Goal: Information Seeking & Learning: Learn about a topic

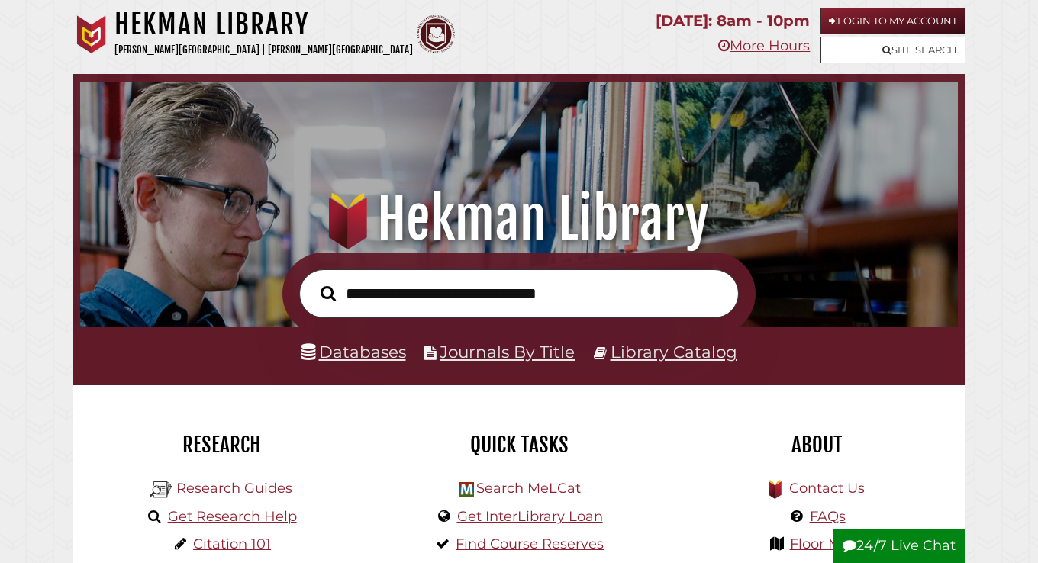
scroll to position [290, 870]
click at [857, 16] on link "Login to My Account" at bounding box center [893, 21] width 145 height 27
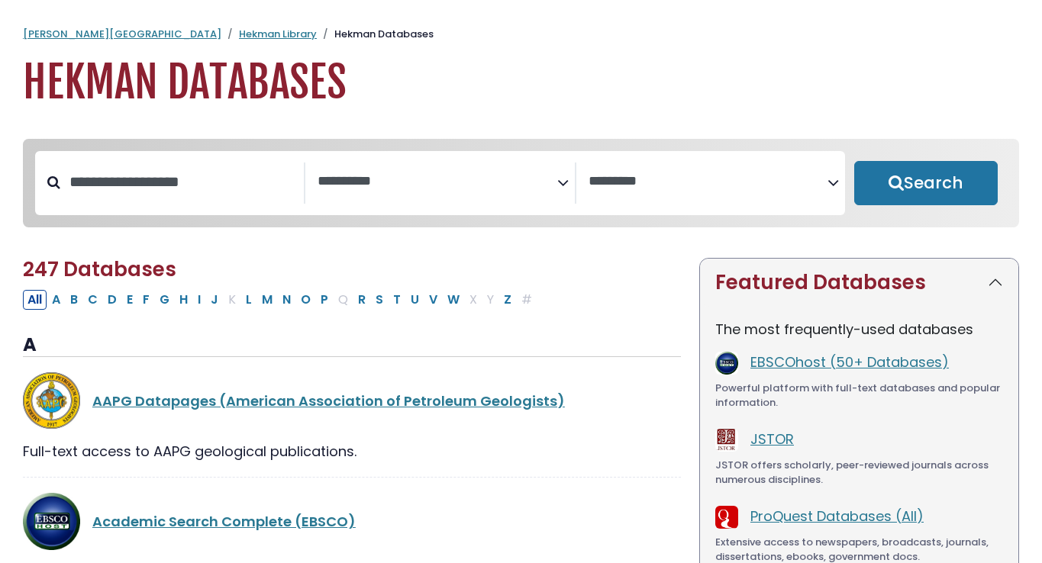
select select "Database Subject Filter"
select select "Database Vendors Filter"
click at [398, 184] on textarea "Search" at bounding box center [437, 182] width 239 height 16
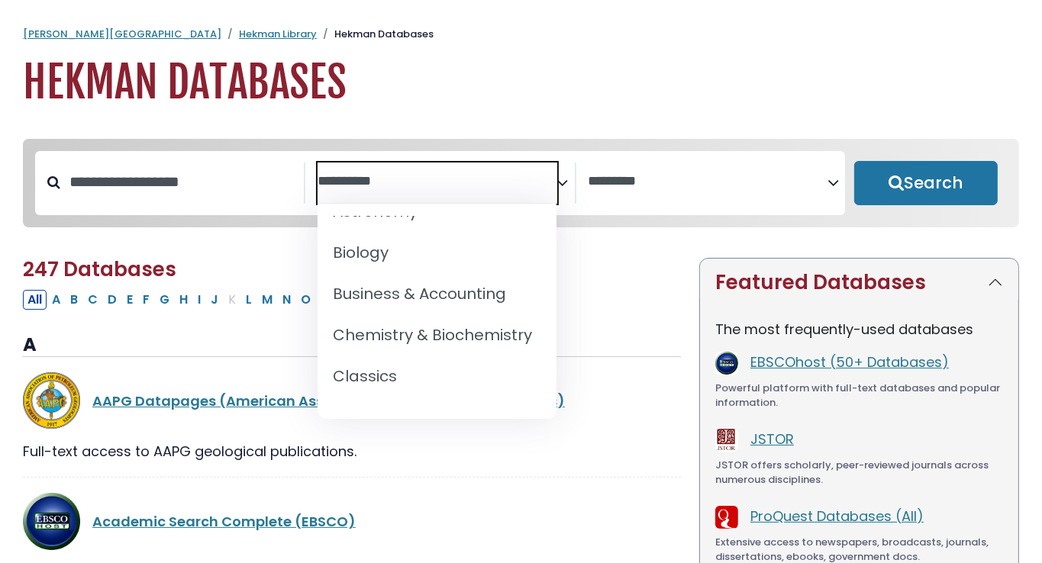
scroll to position [191, 0]
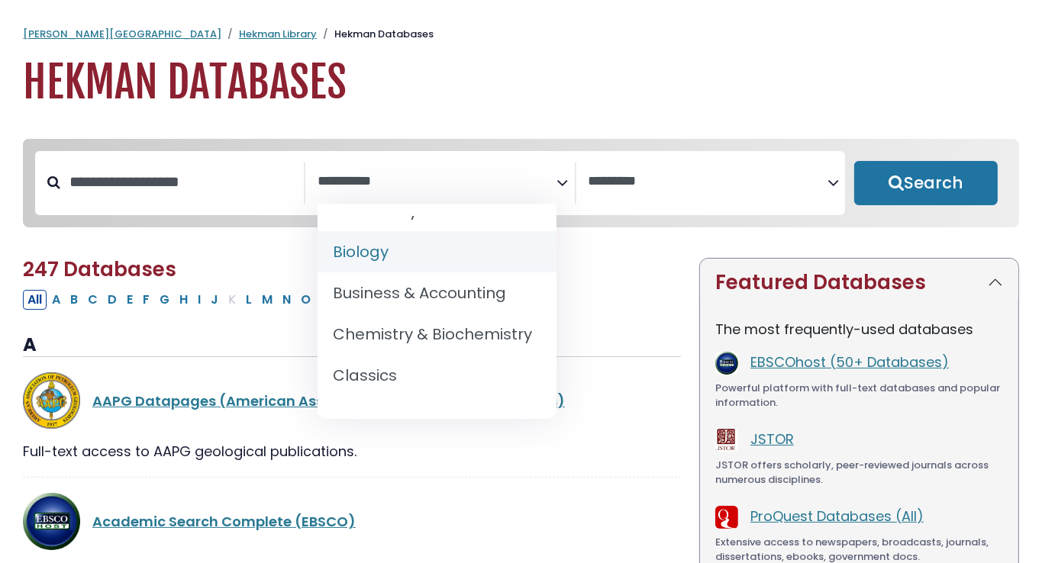
select select "*****"
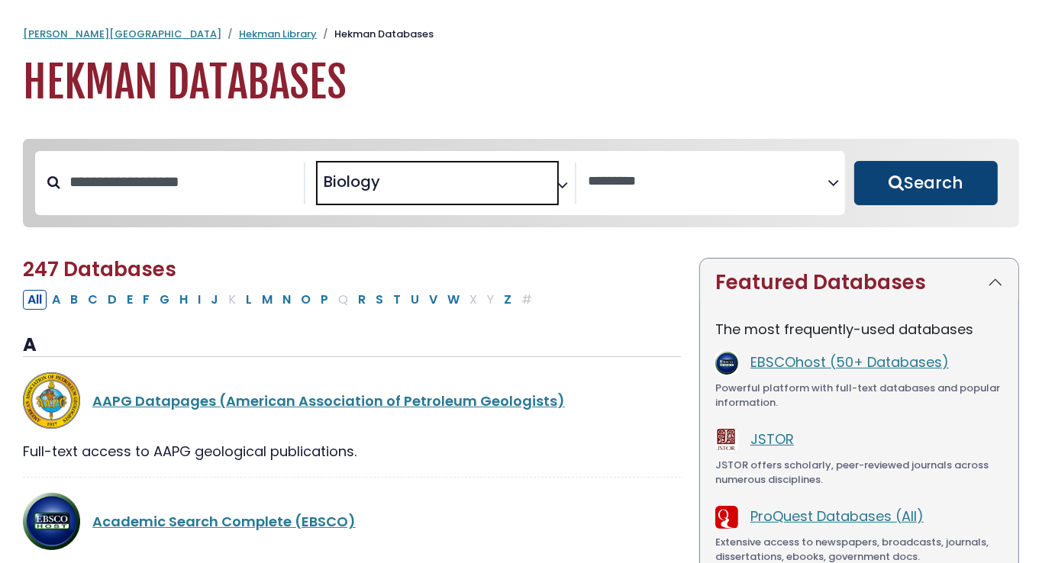
click at [898, 202] on button "Search" at bounding box center [926, 183] width 144 height 44
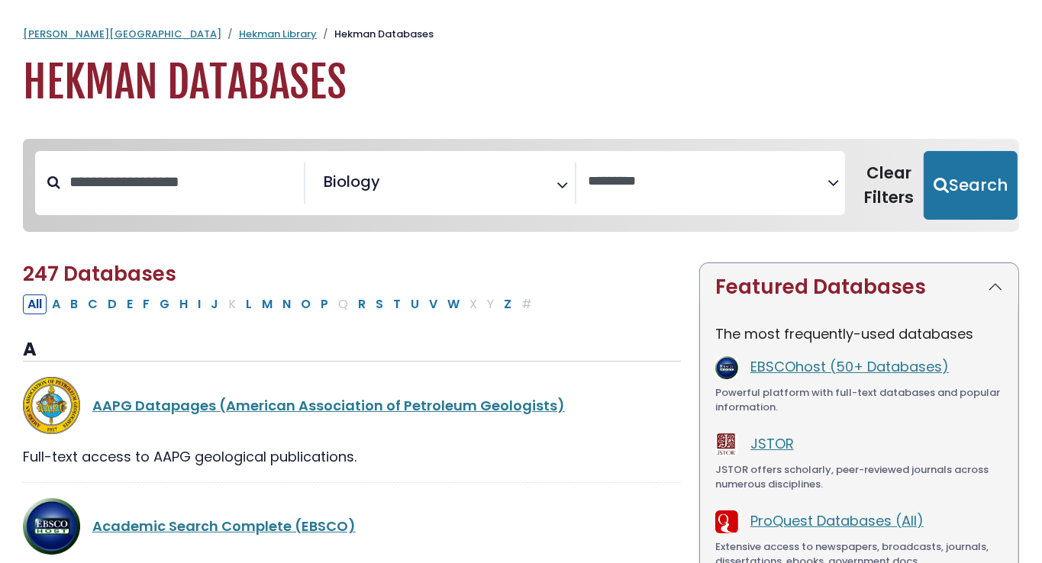
select select "Database Vendors Filter"
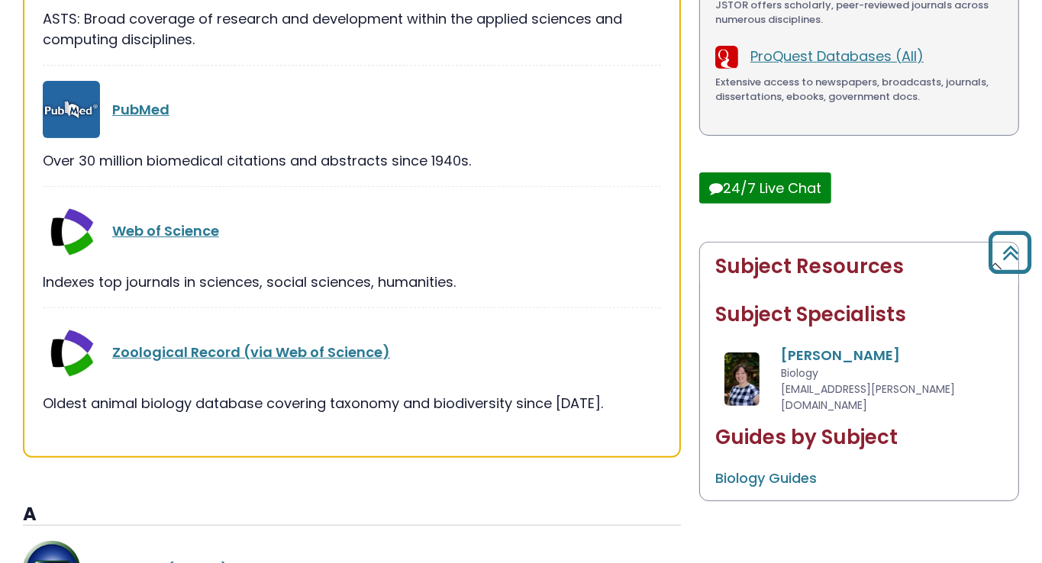
scroll to position [463, 0]
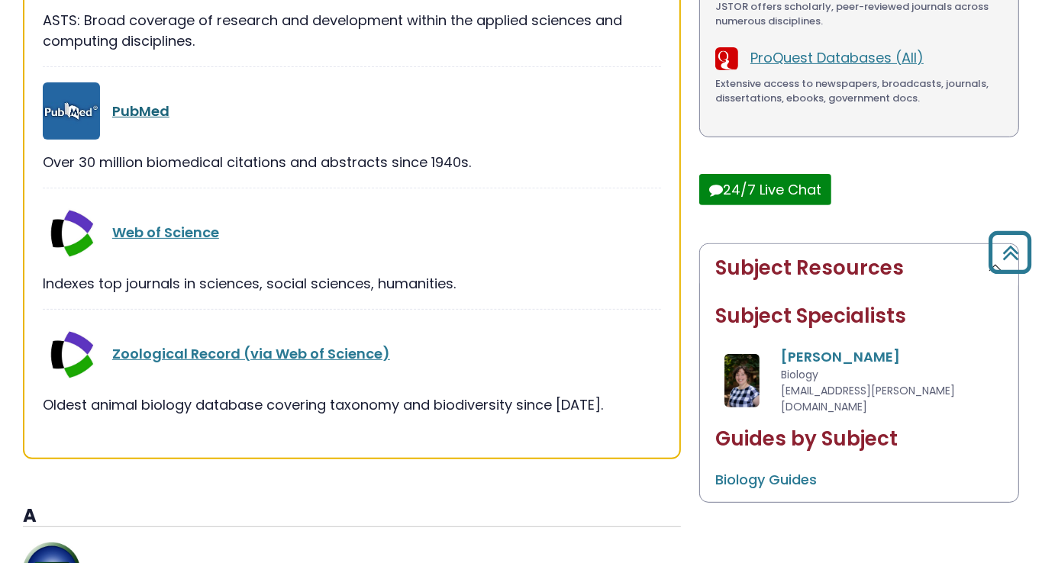
click at [132, 111] on link "PubMed" at bounding box center [140, 111] width 57 height 19
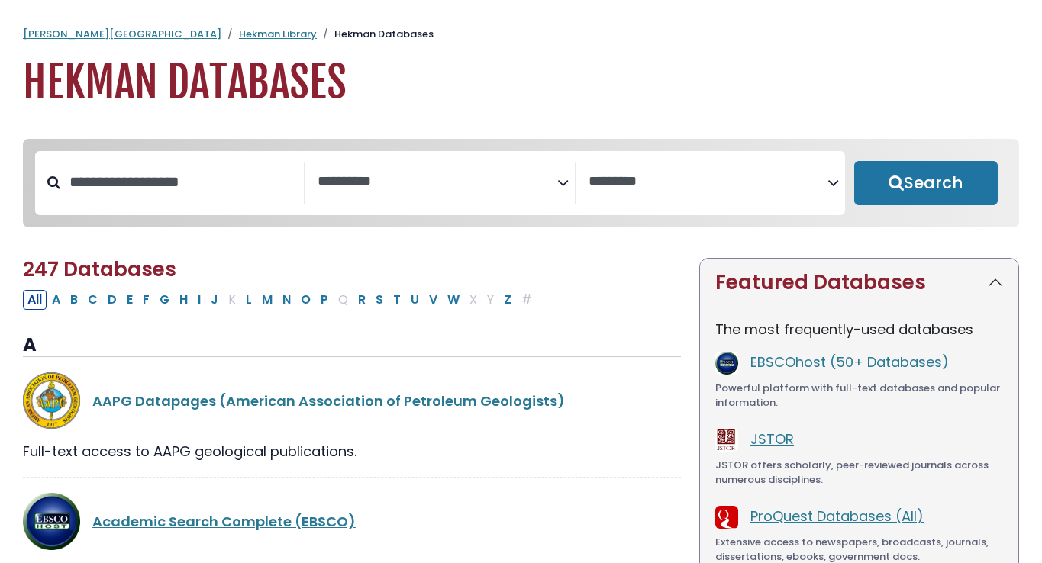
select select "Database Subject Filter"
select select "Database Vendors Filter"
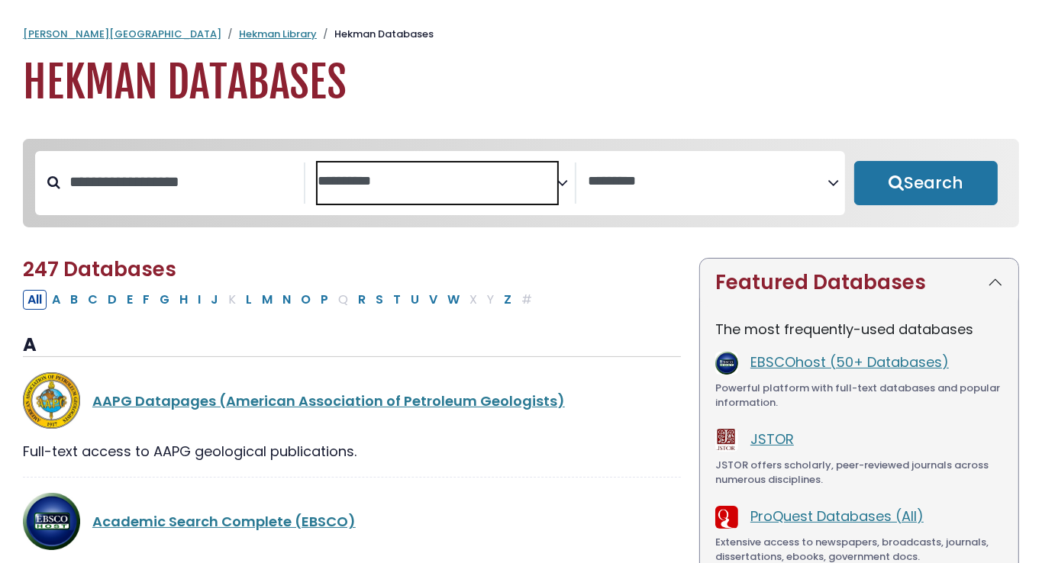
click at [357, 164] on span "Search filters" at bounding box center [437, 183] width 239 height 41
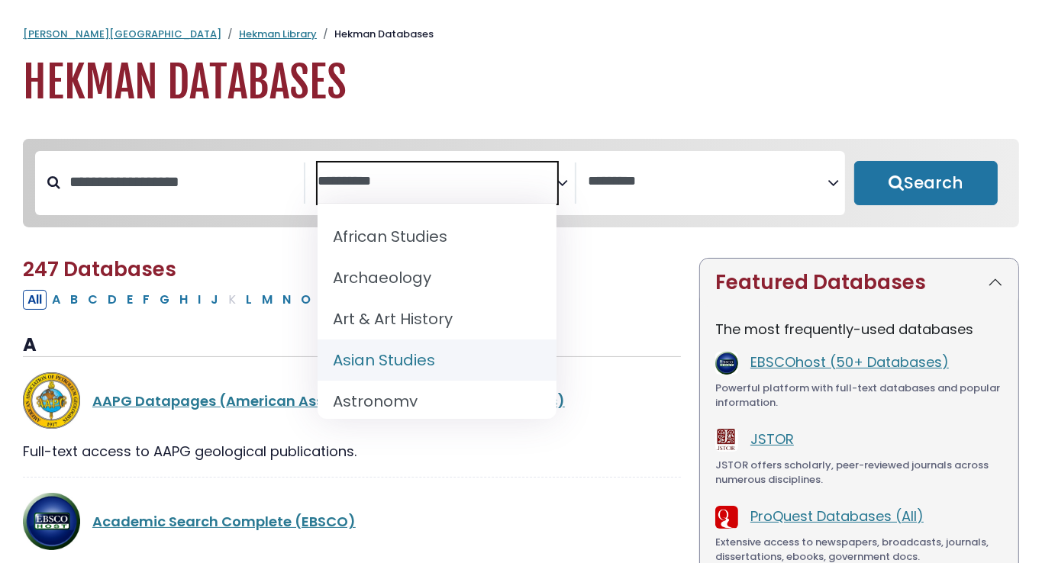
scroll to position [145, 0]
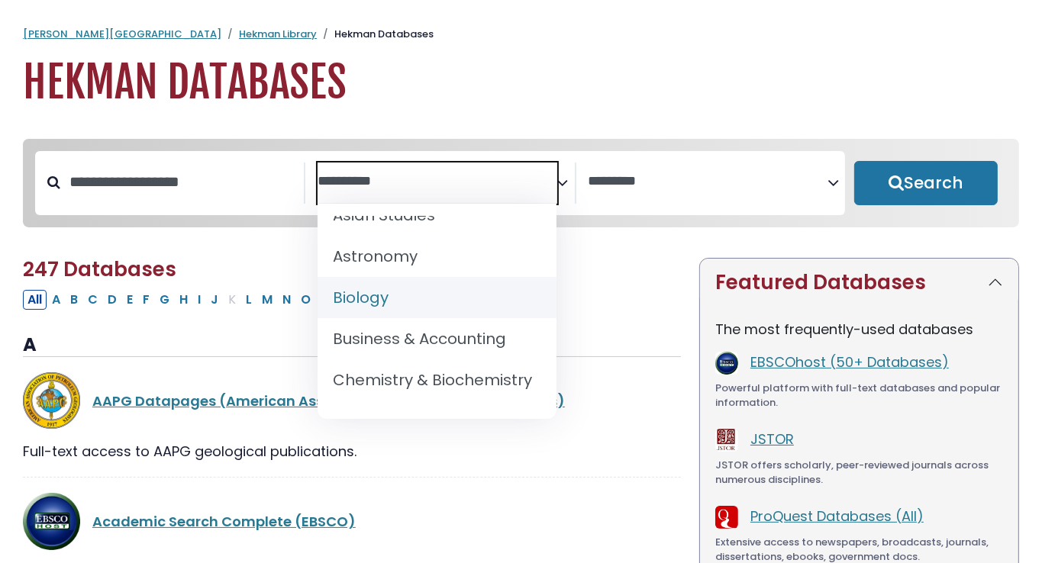
select select "*****"
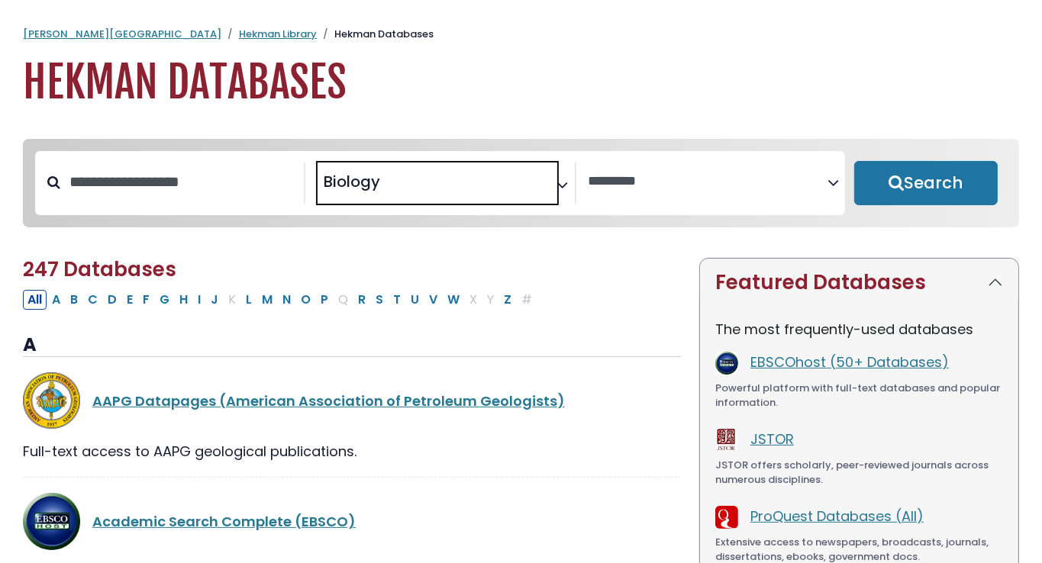
scroll to position [95, 0]
click at [909, 183] on button "Search" at bounding box center [926, 183] width 144 height 44
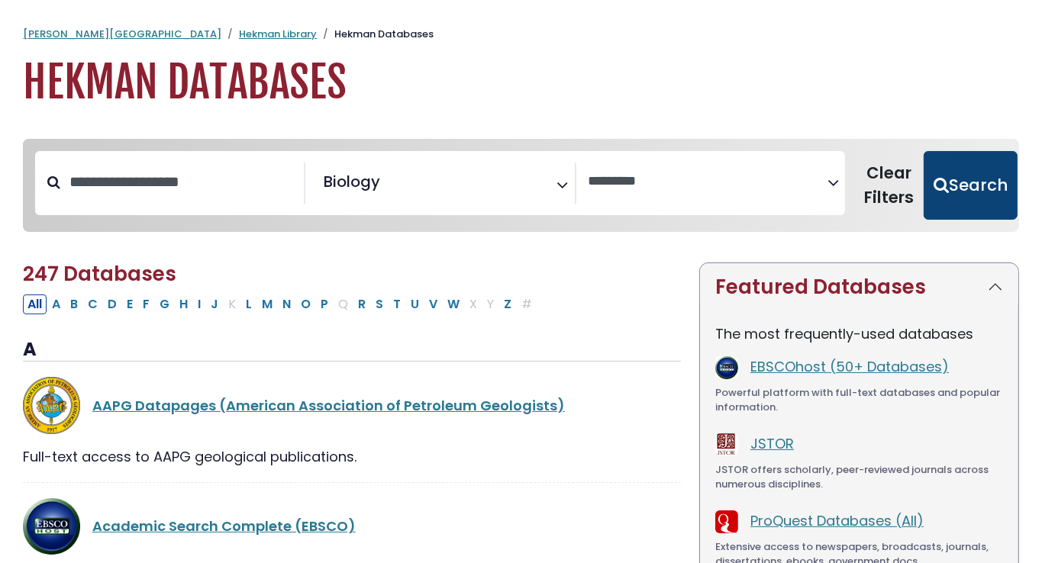
select select "Database Vendors Filter"
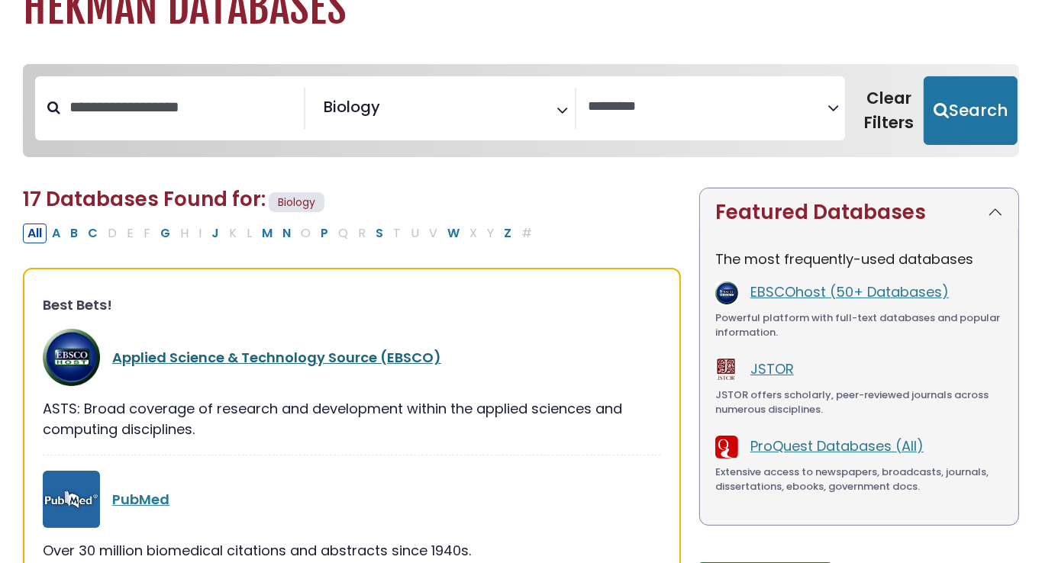
scroll to position [78, 0]
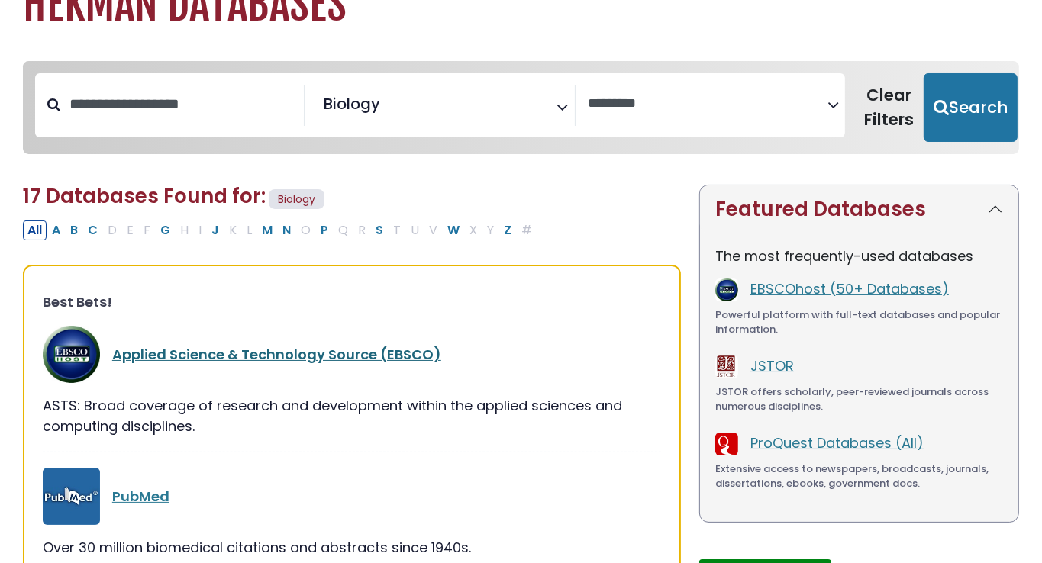
click at [283, 354] on link "Applied Science & Technology Source (EBSCO)" at bounding box center [276, 354] width 329 height 19
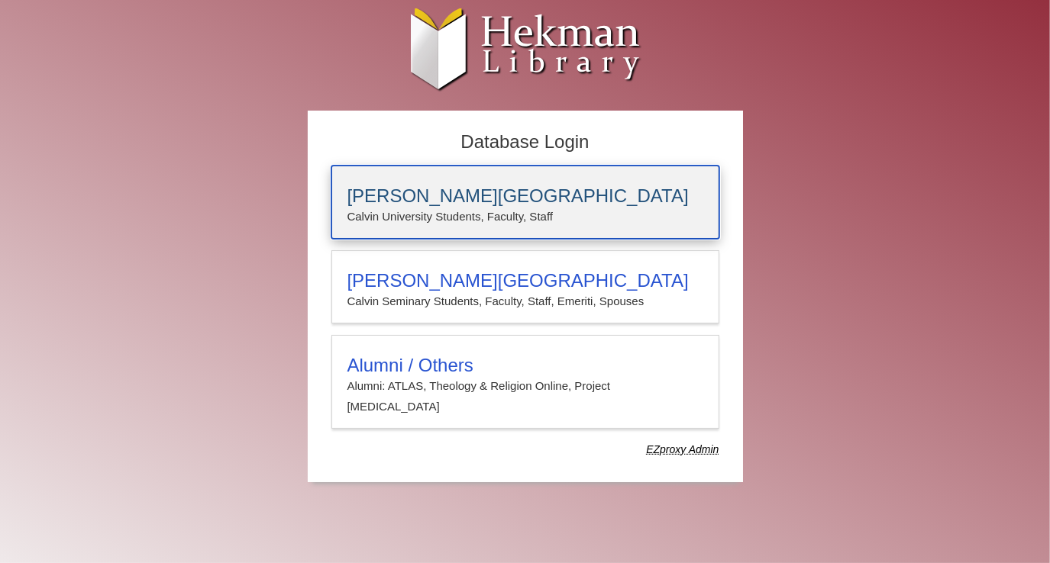
click at [445, 192] on h3 "[PERSON_NAME][GEOGRAPHIC_DATA]" at bounding box center [525, 196] width 356 height 21
